Goal: Task Accomplishment & Management: Use online tool/utility

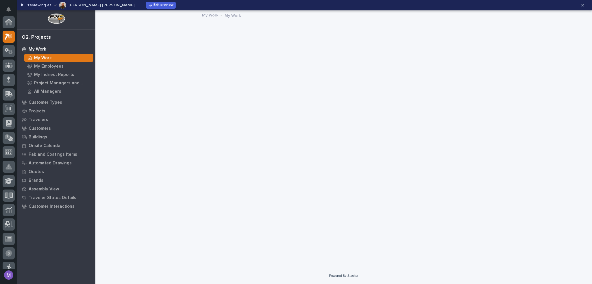
scroll to position [14, 0]
click at [44, 56] on p "My Work" at bounding box center [43, 58] width 18 height 5
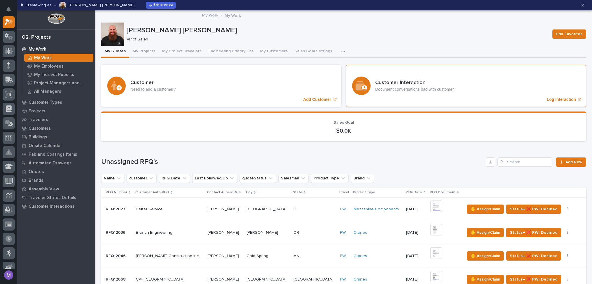
scroll to position [0, 0]
click at [551, 99] on p "Log Interaction" at bounding box center [561, 99] width 29 height 5
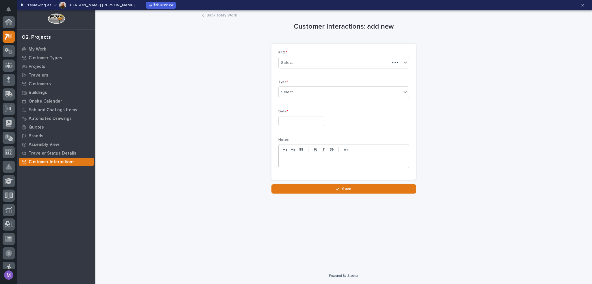
scroll to position [14, 0]
click at [226, 16] on link "Back to My Work" at bounding box center [221, 15] width 31 height 7
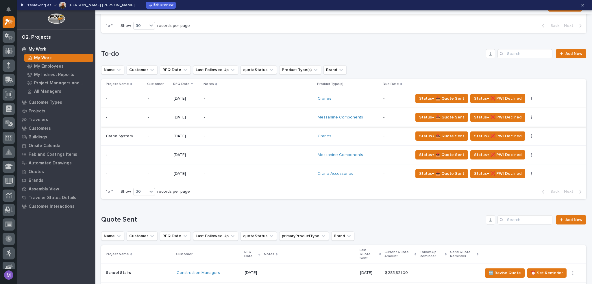
scroll to position [318, 0]
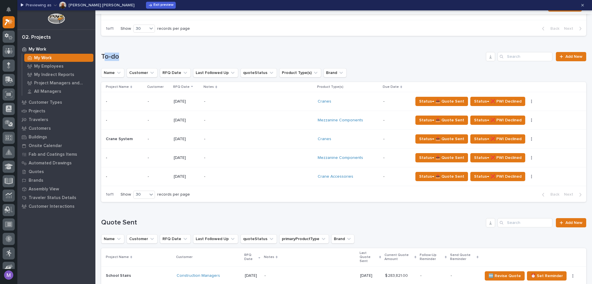
drag, startPoint x: 104, startPoint y: 56, endPoint x: 119, endPoint y: 58, distance: 15.1
click at [119, 58] on h1 "To-do" at bounding box center [292, 57] width 383 height 8
drag, startPoint x: 101, startPoint y: 220, endPoint x: 148, endPoint y: 220, distance: 47.1
click at [148, 220] on h1 "Quote Sent" at bounding box center [292, 223] width 383 height 8
click at [528, 101] on button "button" at bounding box center [532, 101] width 8 height 4
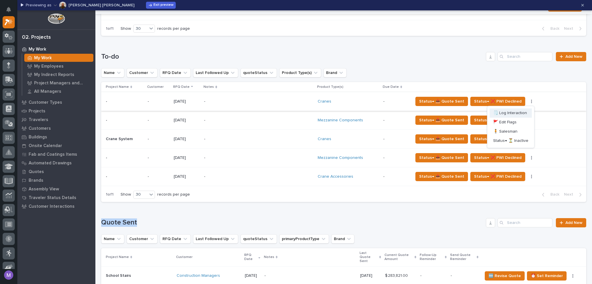
click at [509, 113] on span "🗒️ Log Interaction" at bounding box center [510, 113] width 34 height 7
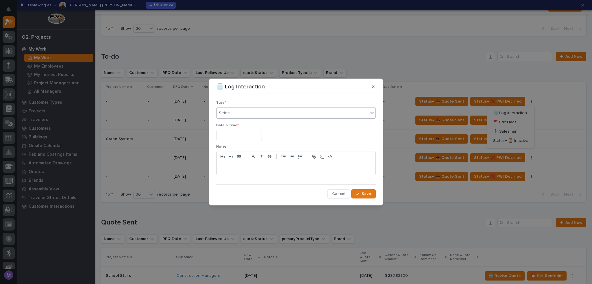
click at [249, 112] on div "Select..." at bounding box center [293, 113] width 152 height 10
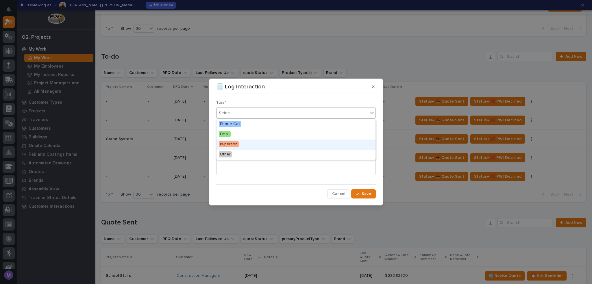
click at [334, 192] on span "Cancel" at bounding box center [338, 193] width 13 height 5
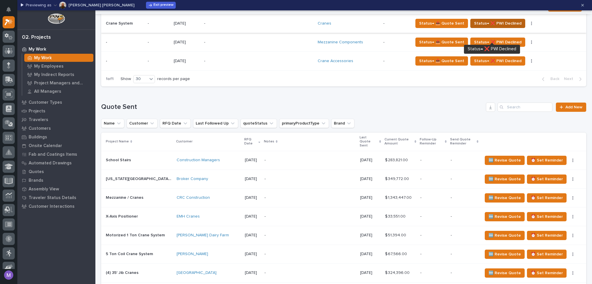
scroll to position [347, 0]
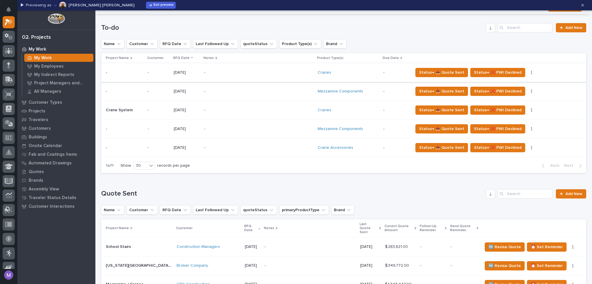
click at [528, 73] on button "button" at bounding box center [532, 73] width 8 height 4
click at [461, 191] on h1 "Quote Sent" at bounding box center [292, 194] width 383 height 8
click at [569, 245] on button "button" at bounding box center [573, 247] width 8 height 4
click at [451, 195] on h1 "Quote Sent" at bounding box center [292, 194] width 383 height 8
click at [531, 71] on icon "button" at bounding box center [531, 73] width 1 height 4
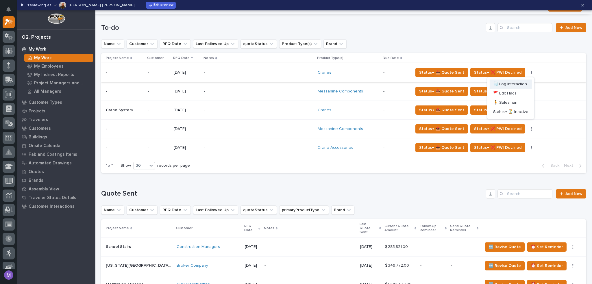
click at [506, 84] on span "🗒️ Log Interaction" at bounding box center [510, 84] width 34 height 7
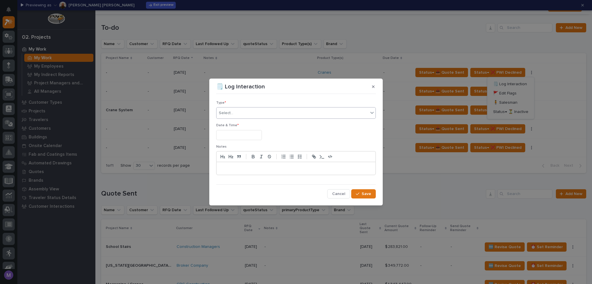
click at [270, 110] on div "Select..." at bounding box center [293, 113] width 152 height 10
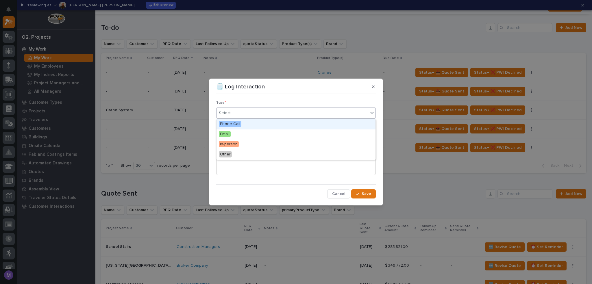
click at [226, 128] on div "Phone Call" at bounding box center [296, 124] width 159 height 10
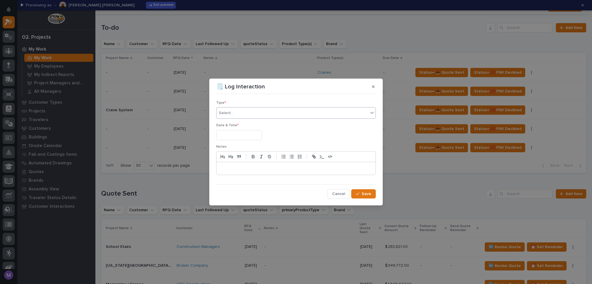
click at [233, 136] on input "text" at bounding box center [239, 135] width 46 height 10
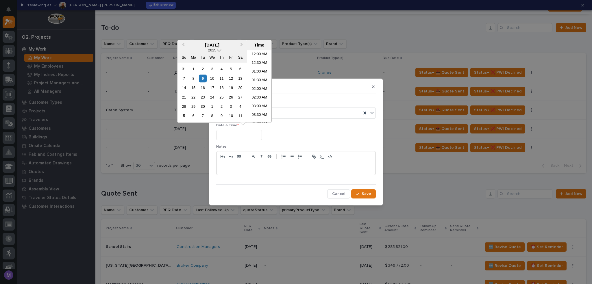
scroll to position [133, 0]
click at [193, 78] on div "8" at bounding box center [193, 79] width 8 height 8
click at [256, 66] on li "11:30 AM" at bounding box center [259, 63] width 25 height 9
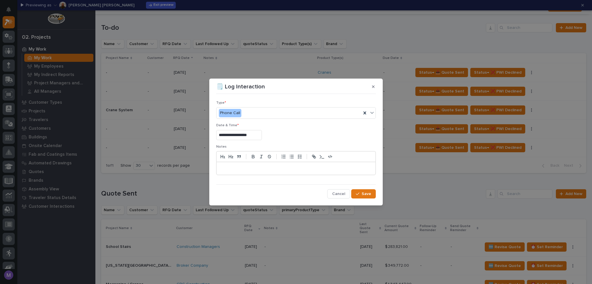
type input "**********"
click at [247, 171] on div at bounding box center [296, 168] width 159 height 13
click at [359, 192] on icon "button" at bounding box center [357, 194] width 3 height 4
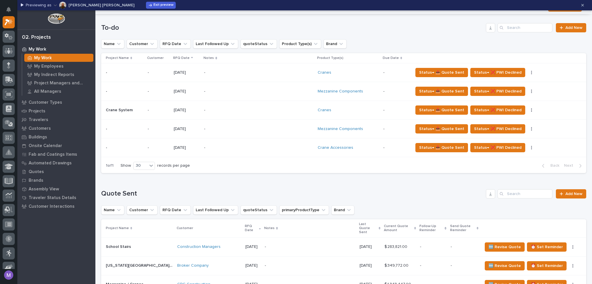
click at [260, 69] on div "-" at bounding box center [254, 72] width 101 height 13
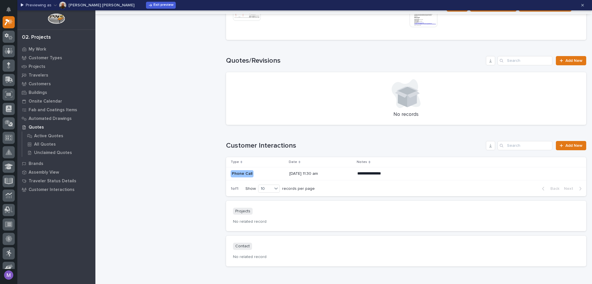
scroll to position [540, 0]
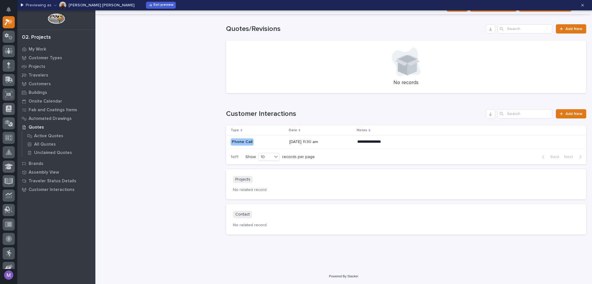
click at [352, 143] on p "[DATE] 11:30 am" at bounding box center [321, 142] width 64 height 5
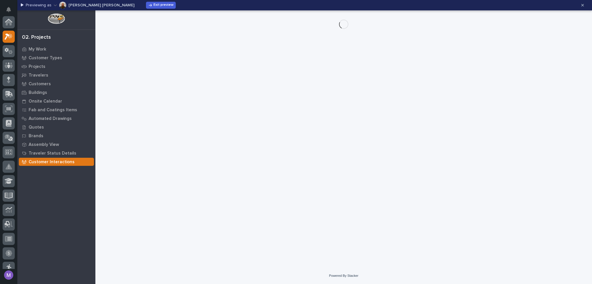
scroll to position [14, 0]
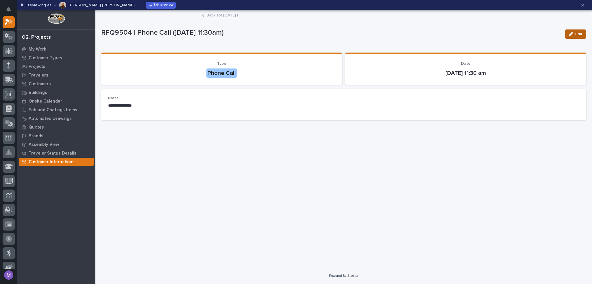
click at [578, 37] on button "Edit" at bounding box center [575, 33] width 21 height 9
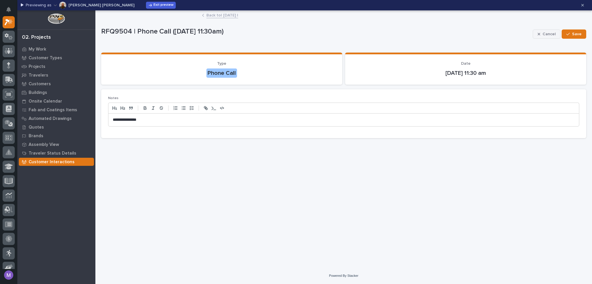
click at [552, 34] on span "Cancel" at bounding box center [549, 34] width 13 height 5
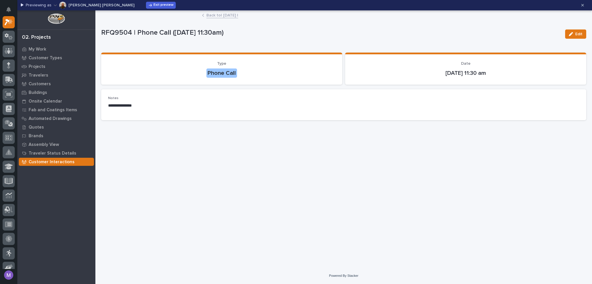
click at [228, 16] on link "Back to | [DATE] |" at bounding box center [222, 15] width 32 height 7
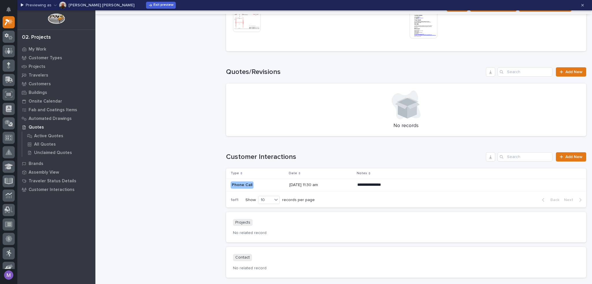
scroll to position [520, 0]
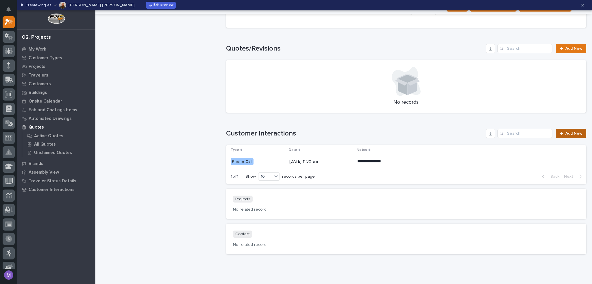
click at [566, 135] on span "Add New" at bounding box center [574, 134] width 17 height 4
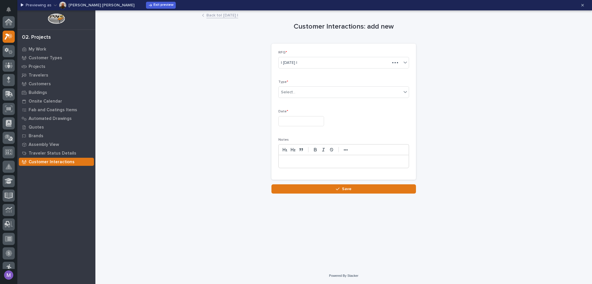
scroll to position [14, 0]
click at [327, 93] on div "Select..." at bounding box center [340, 93] width 123 height 10
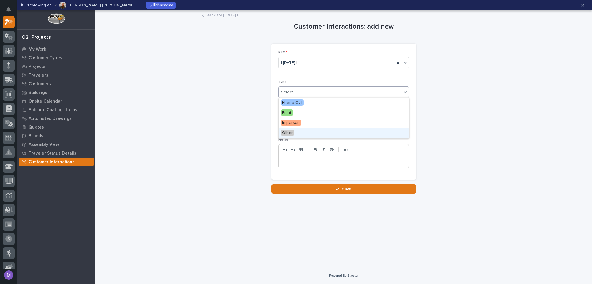
click at [458, 98] on div "Customer Interactions: add new Loading... Saving… Loading... Saving… Loading...…" at bounding box center [343, 102] width 485 height 183
click at [235, 15] on link "Back to | [DATE] |" at bounding box center [222, 15] width 32 height 7
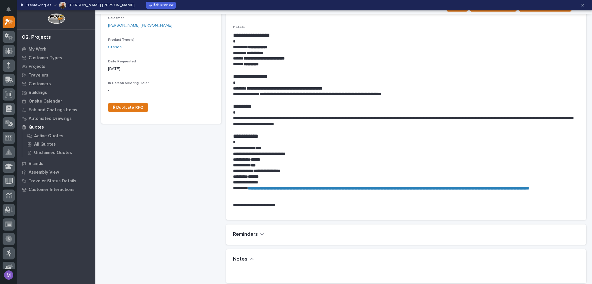
scroll to position [164, 0]
